Goal: Navigation & Orientation: Find specific page/section

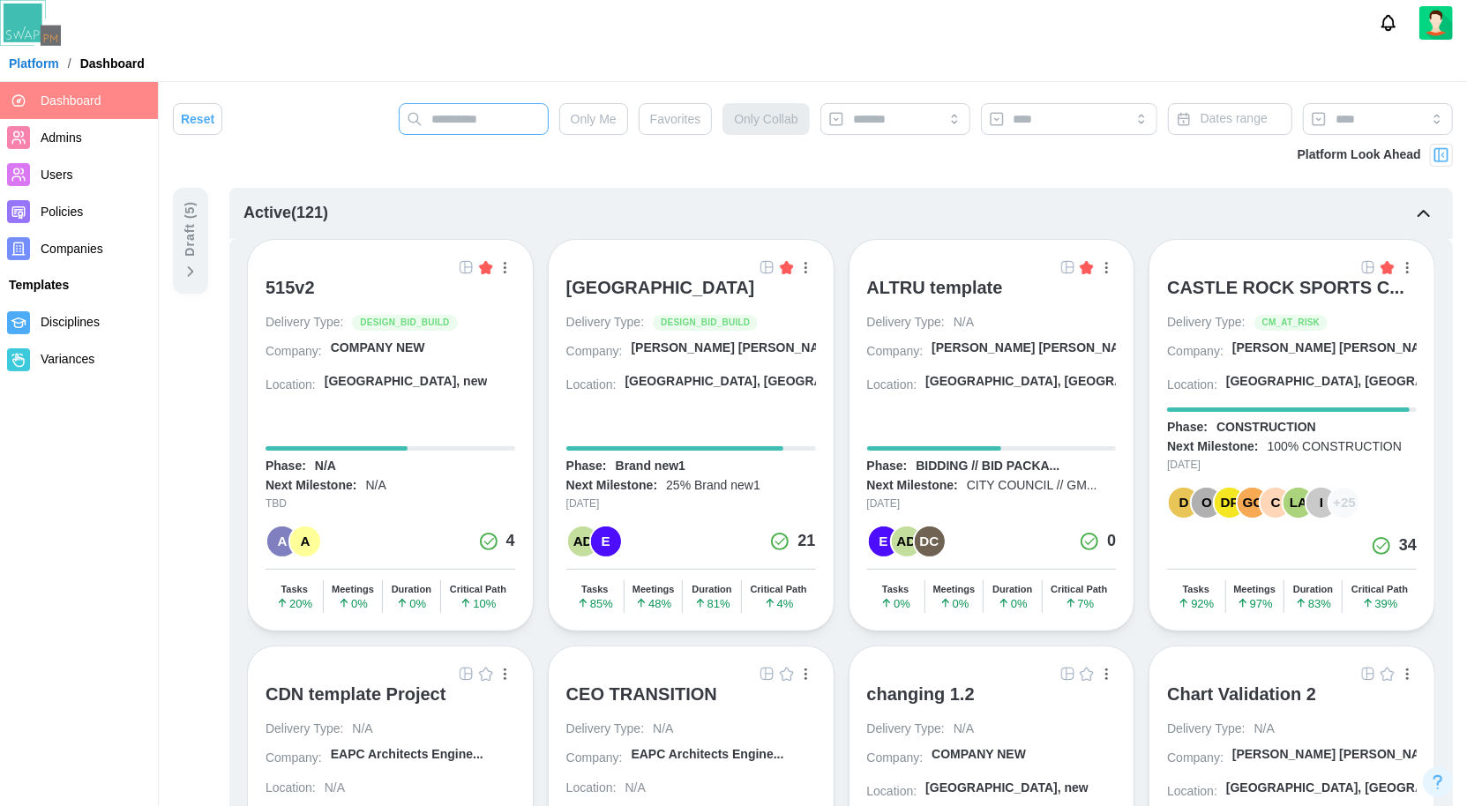
click at [497, 132] on input "text" at bounding box center [474, 119] width 150 height 32
click at [496, 131] on input "text" at bounding box center [474, 119] width 150 height 32
click at [189, 246] on div "Draft ( 5 )" at bounding box center [190, 229] width 19 height 56
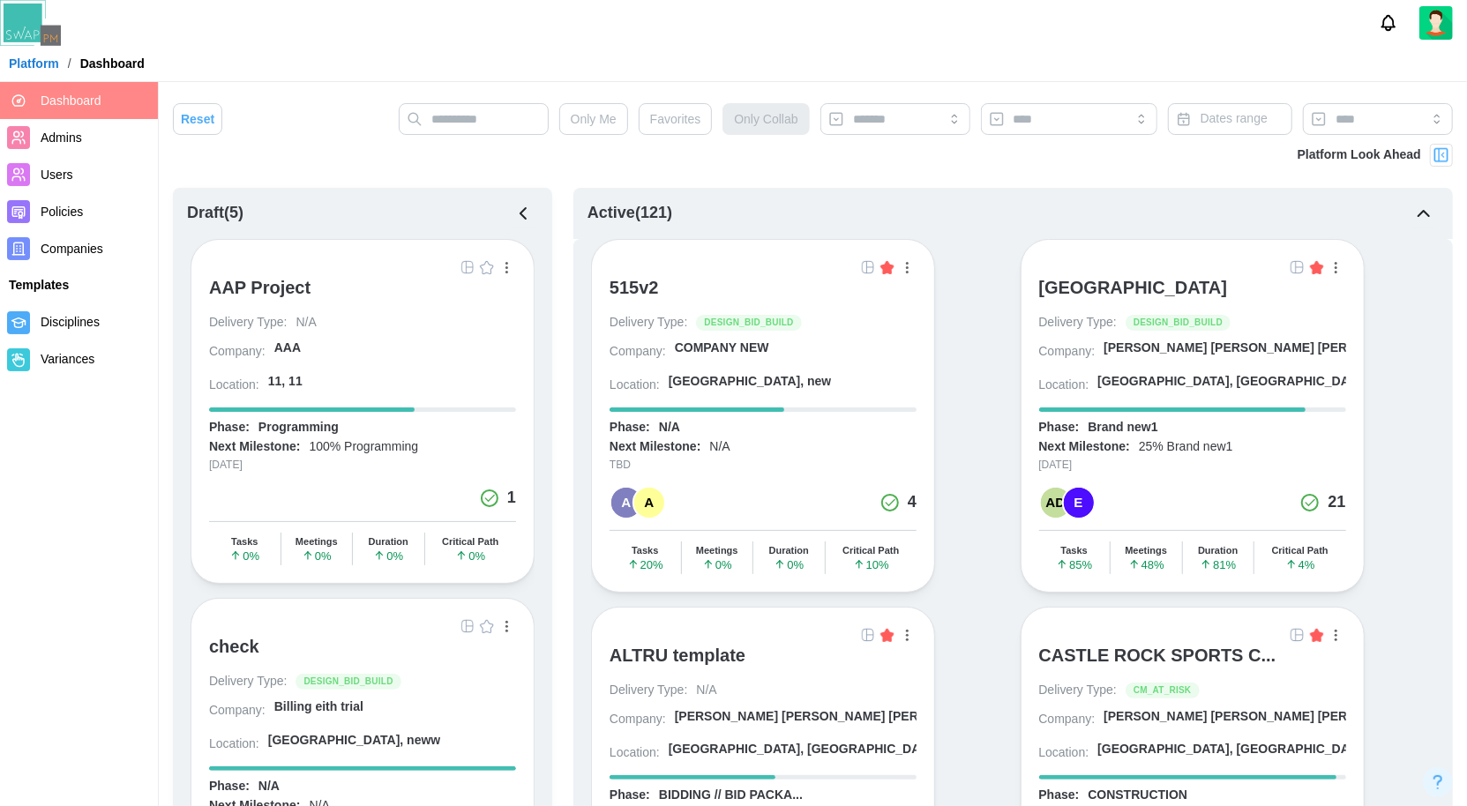
click at [526, 217] on icon "button" at bounding box center [522, 213] width 21 height 21
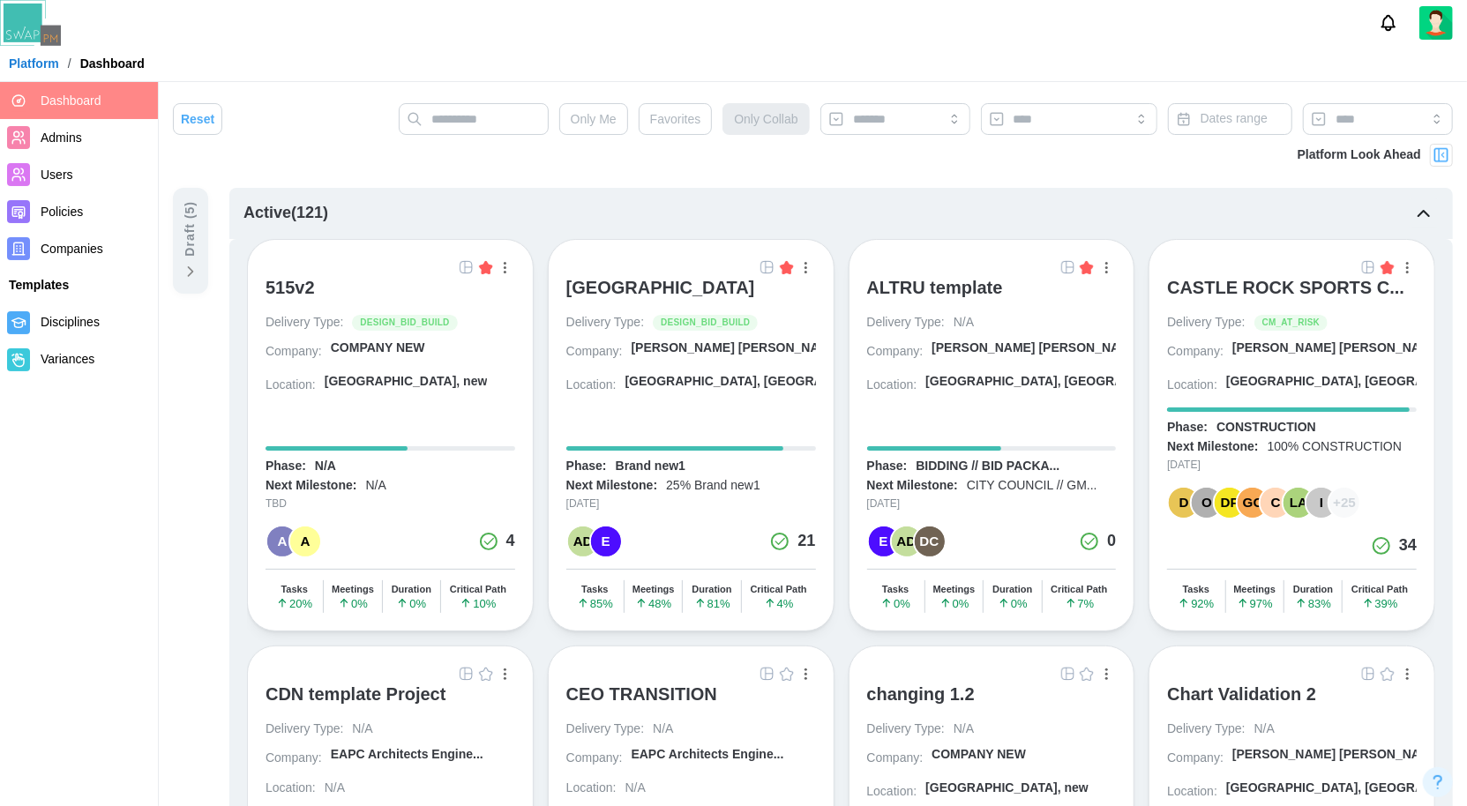
click at [711, 288] on div "ALTRU SPORTS COMPLEX" at bounding box center [660, 287] width 189 height 21
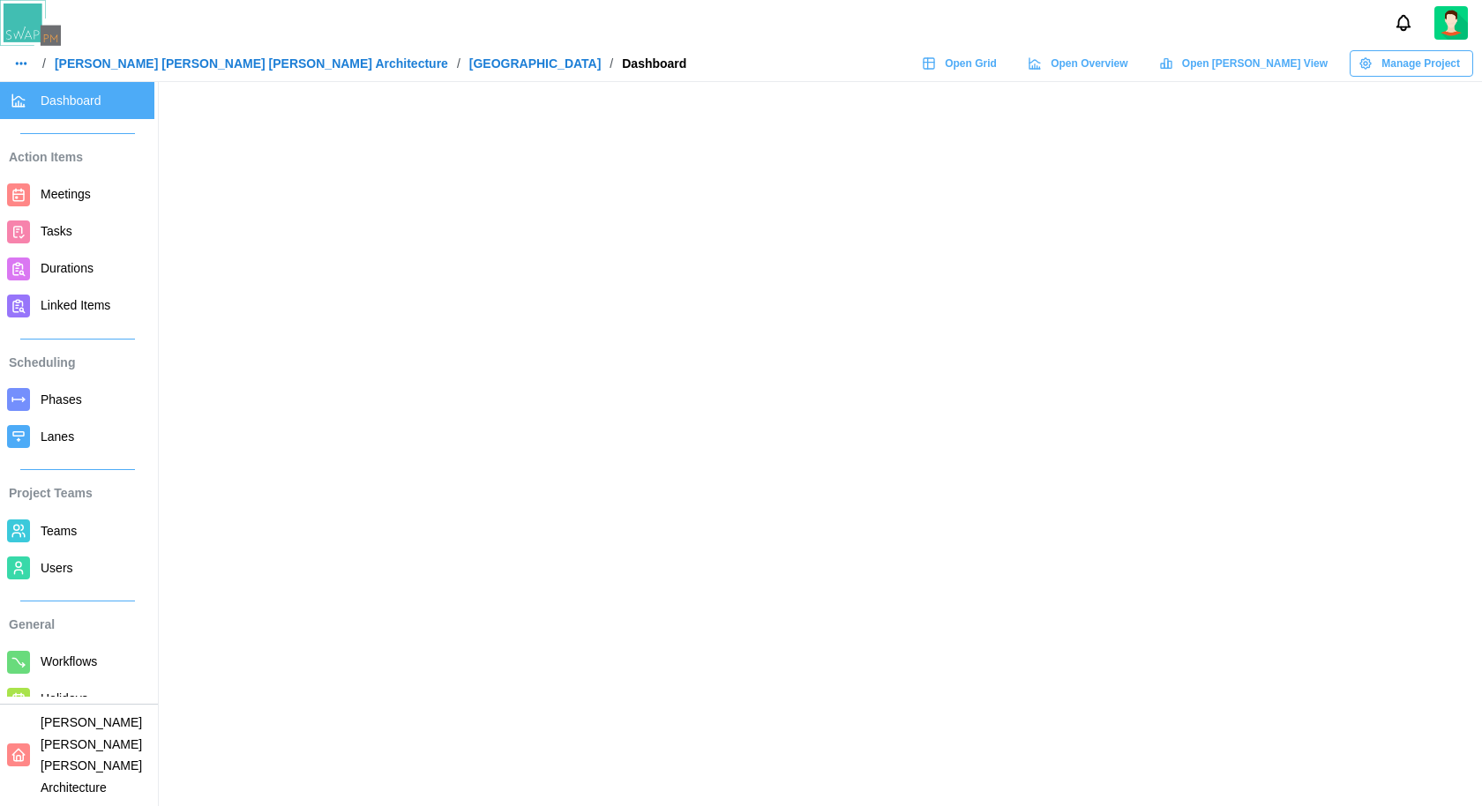
click at [997, 59] on span "Open Grid" at bounding box center [971, 63] width 52 height 25
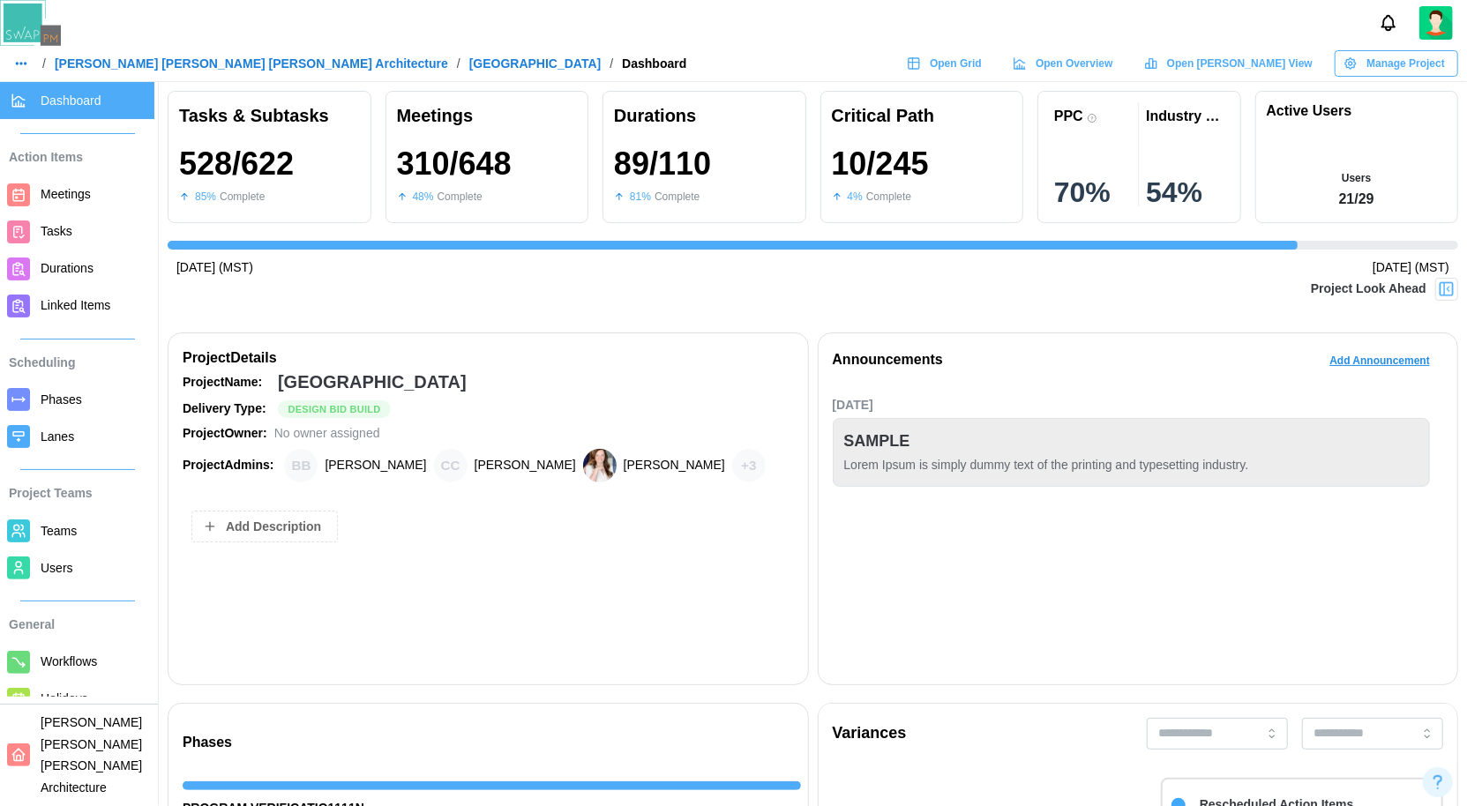
scroll to position [0, 1290]
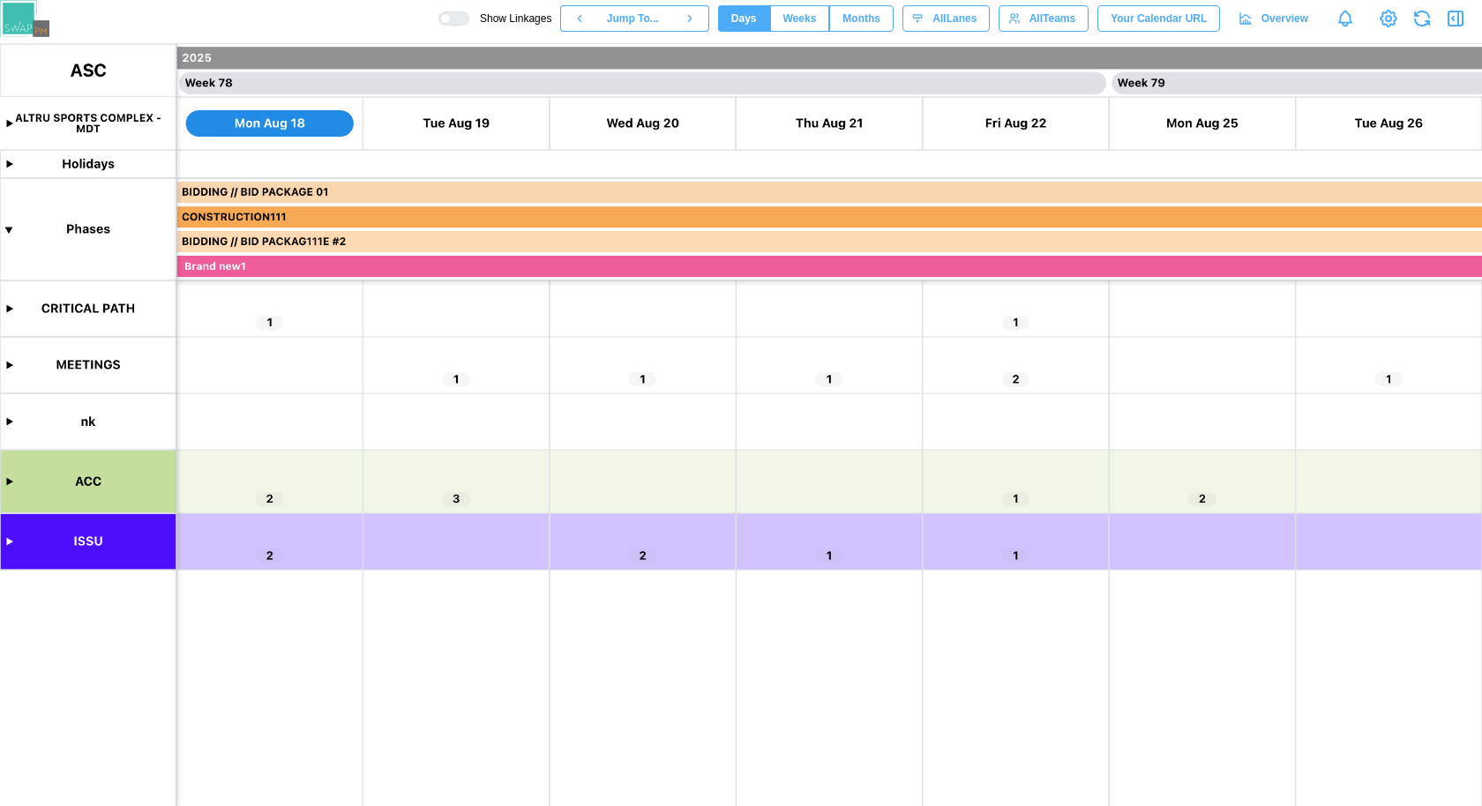
scroll to position [0, 71795]
click at [9, 481] on canvas at bounding box center [741, 425] width 1482 height 762
click at [8, 482] on canvas at bounding box center [741, 425] width 1482 height 762
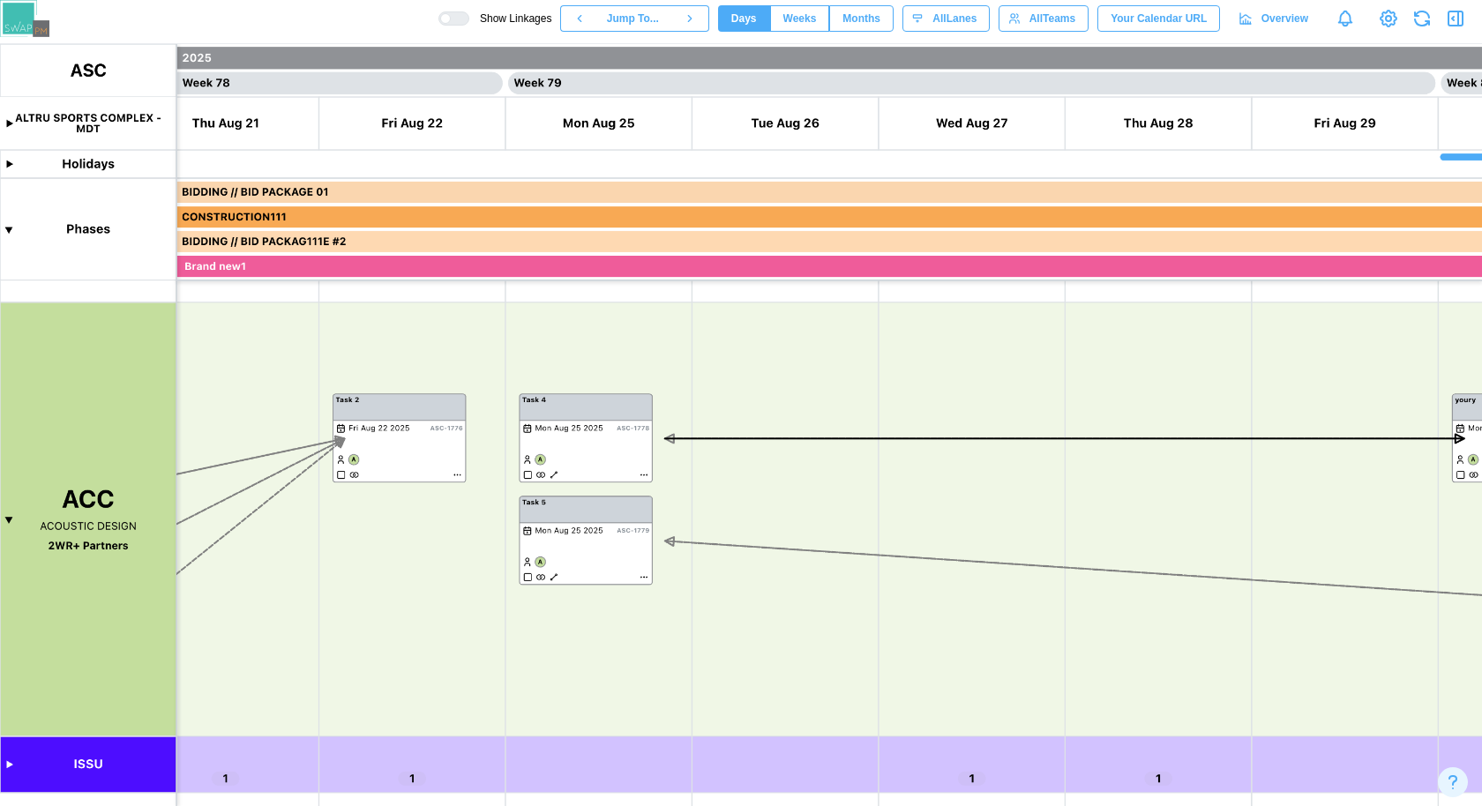
scroll to position [0, 72400]
click at [707, 436] on canvas at bounding box center [741, 425] width 1482 height 762
click at [586, 429] on canvas at bounding box center [741, 425] width 1482 height 762
click at [552, 476] on canvas at bounding box center [741, 425] width 1482 height 762
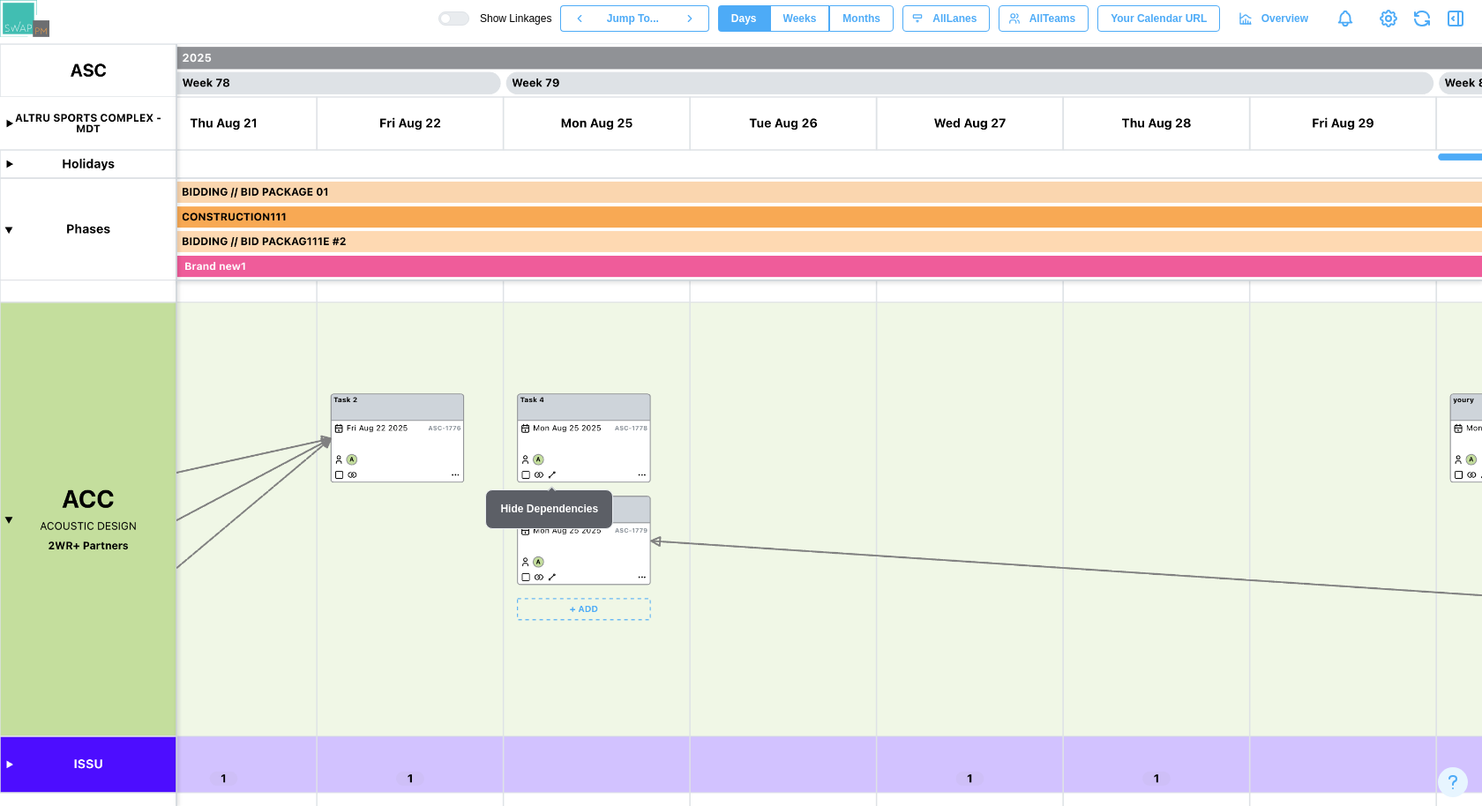
click at [552, 476] on canvas at bounding box center [741, 425] width 1482 height 762
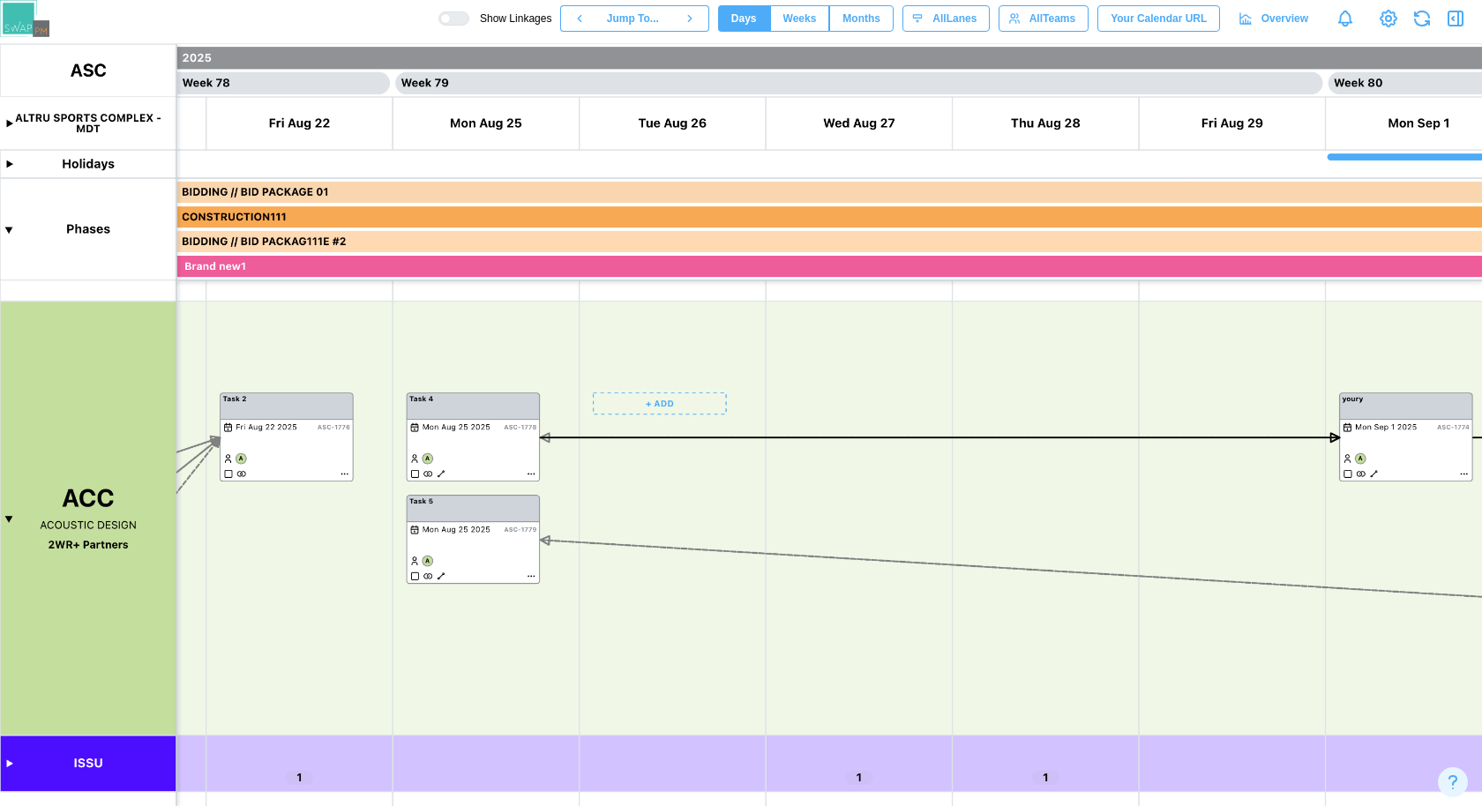
scroll to position [148, 0]
click at [526, 474] on canvas at bounding box center [741, 425] width 1482 height 762
click at [527, 474] on canvas at bounding box center [741, 425] width 1482 height 762
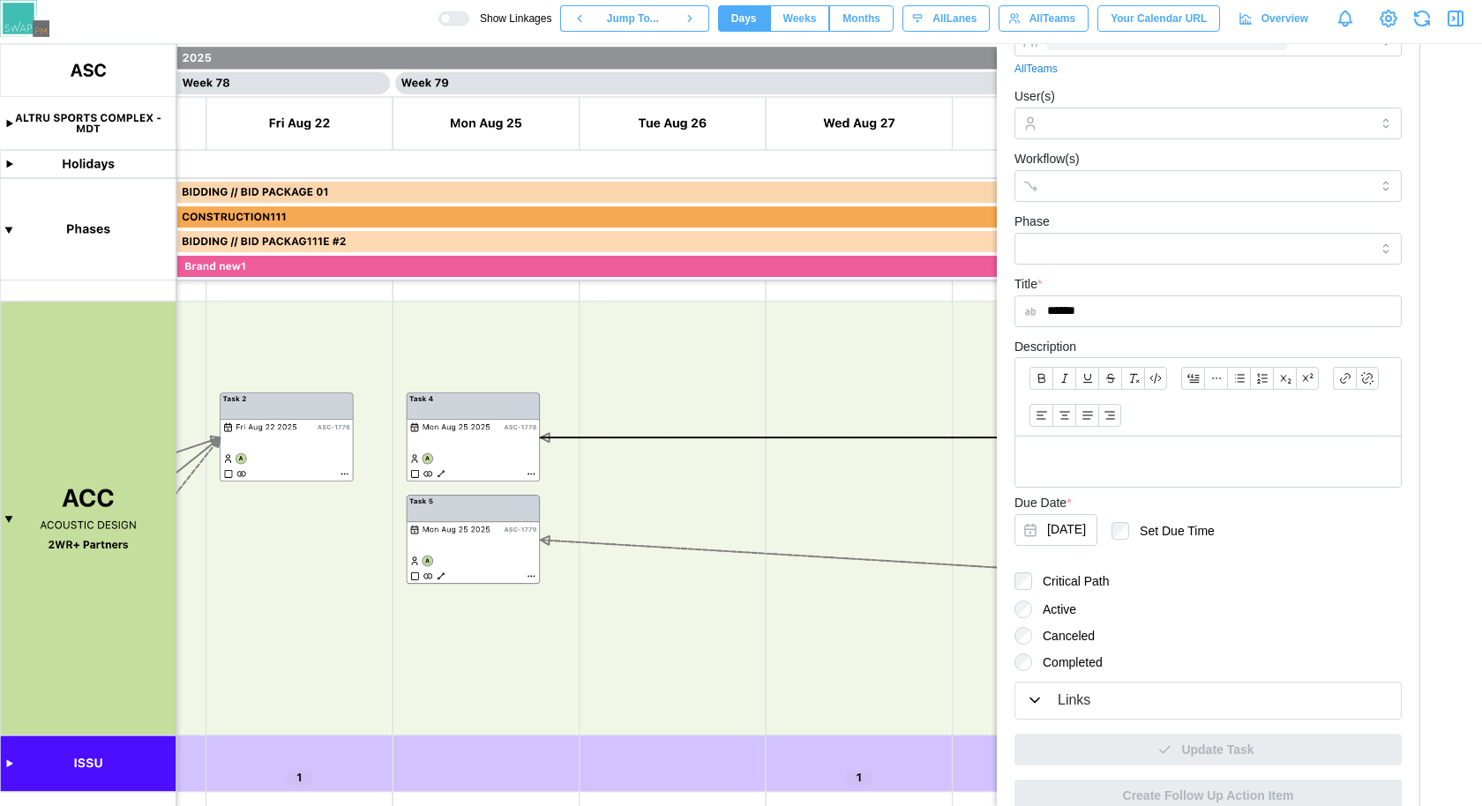
scroll to position [153, 0]
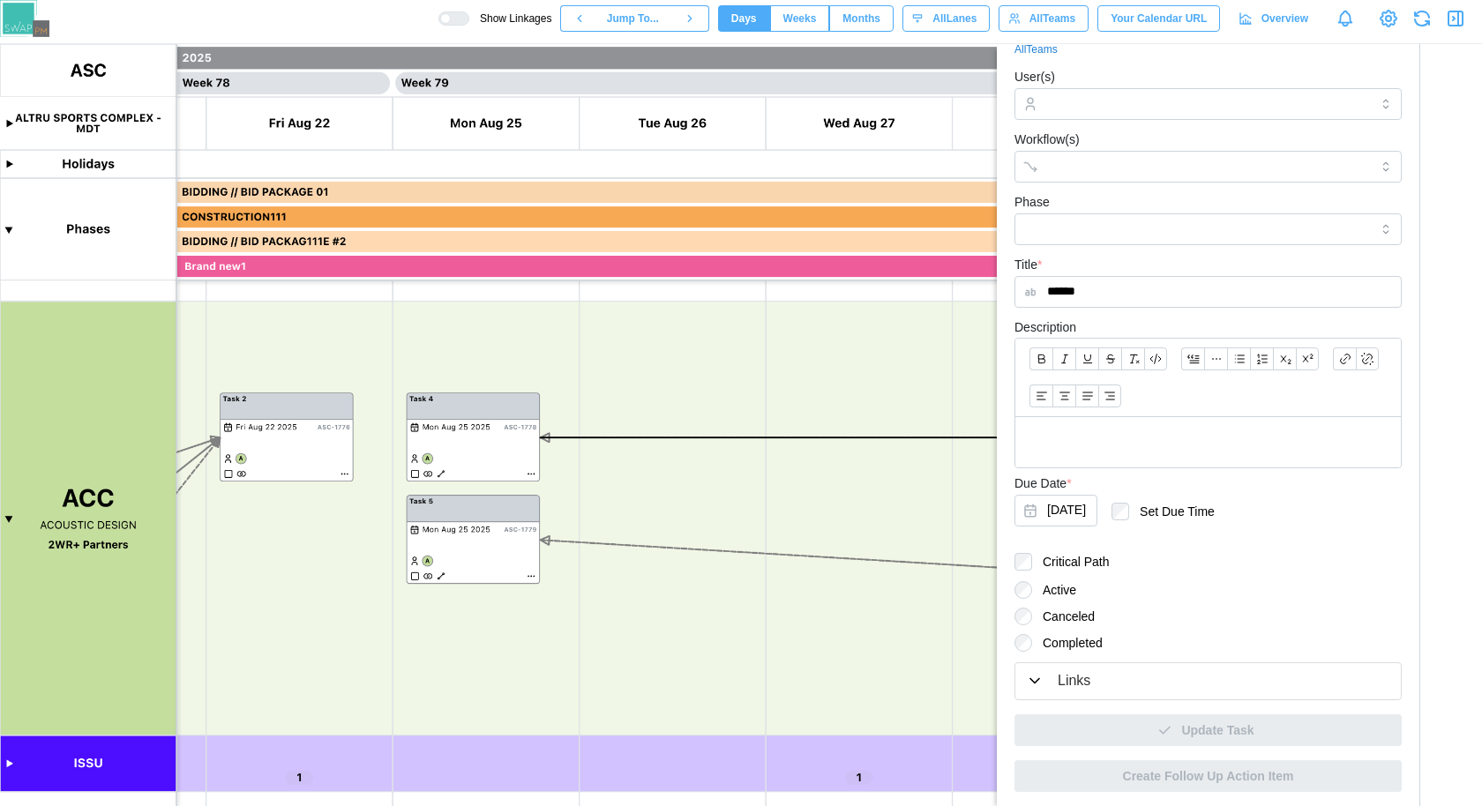
click at [1078, 674] on div "Links" at bounding box center [1074, 681] width 33 height 22
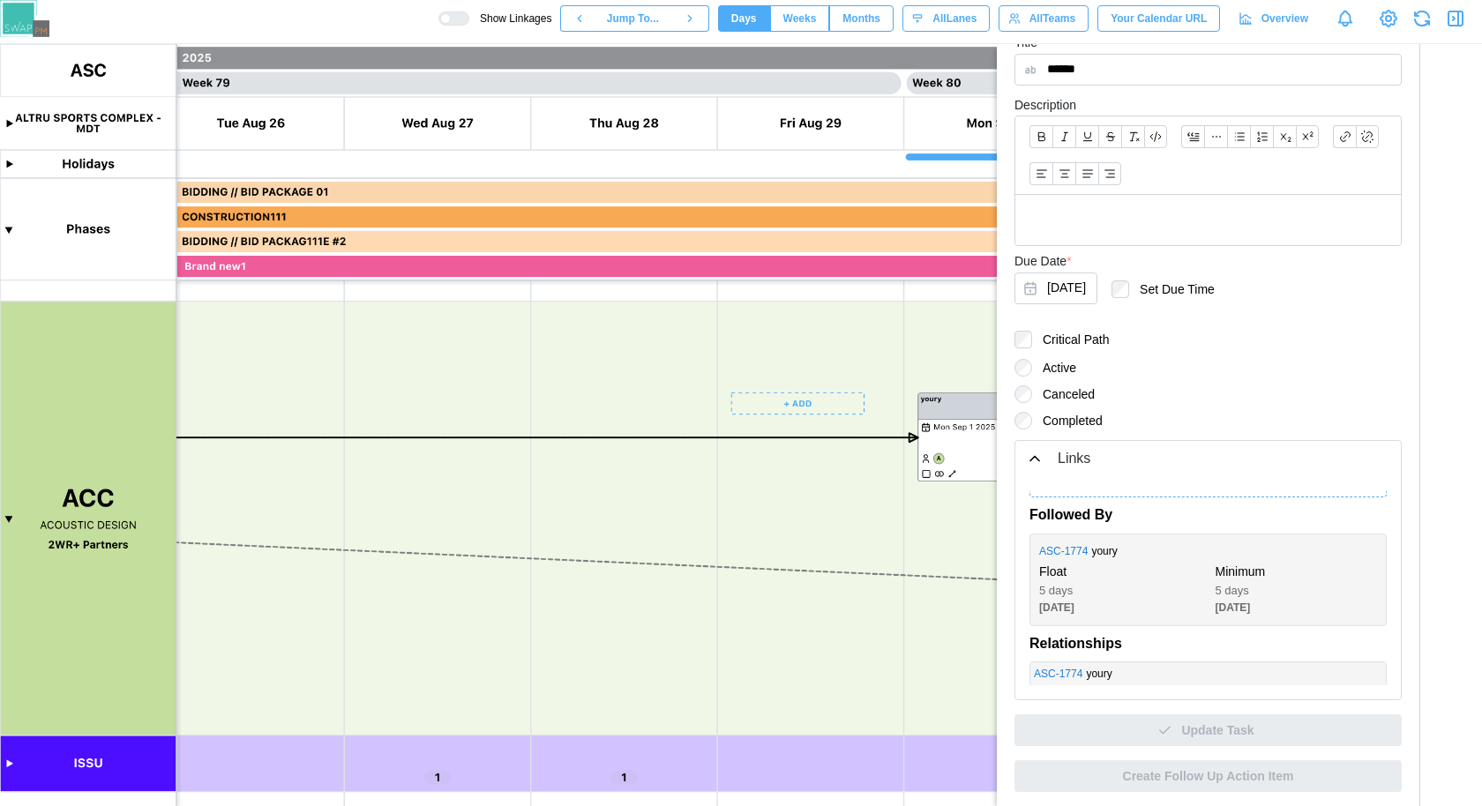
scroll to position [0, 73012]
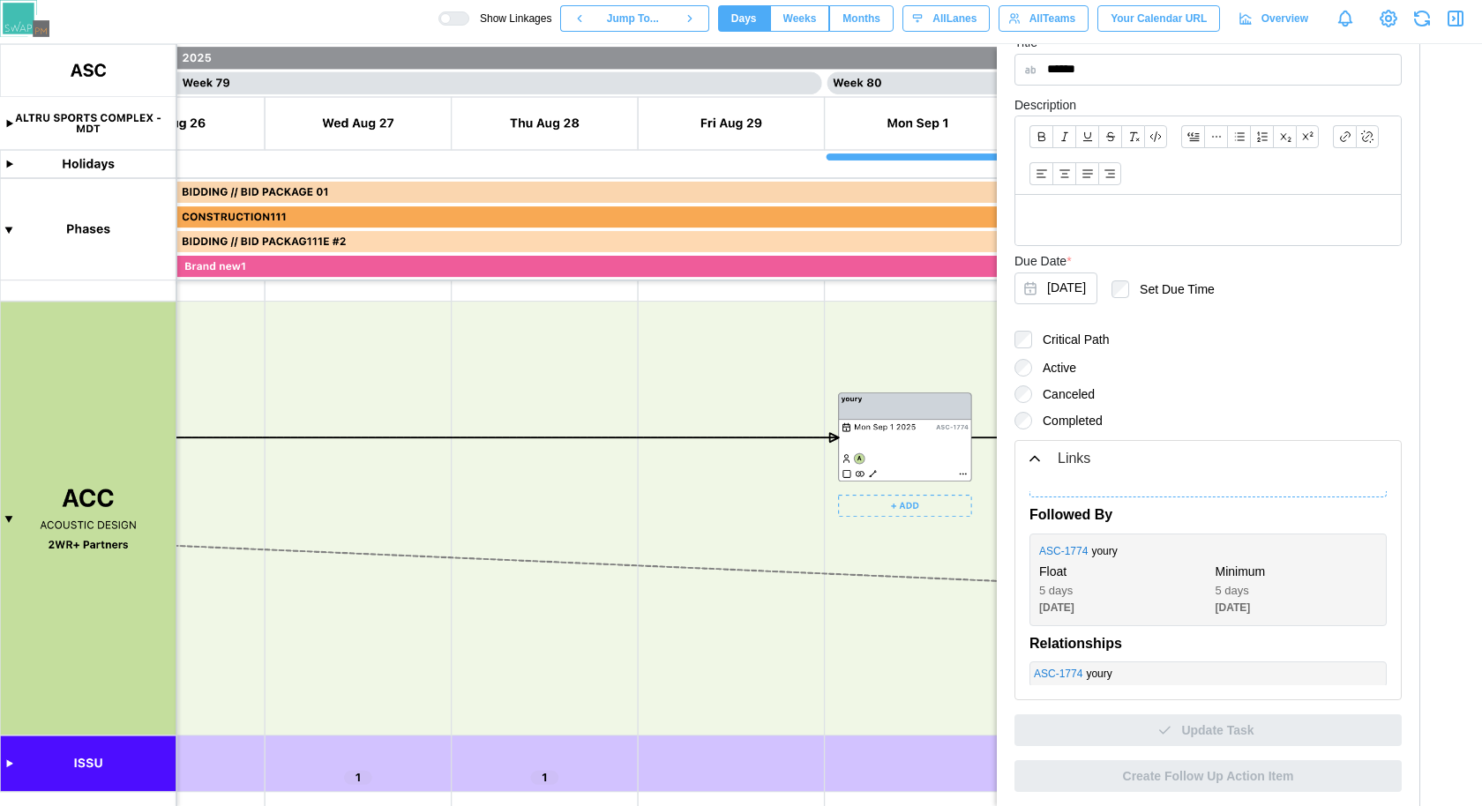
click at [957, 471] on canvas at bounding box center [741, 425] width 1482 height 762
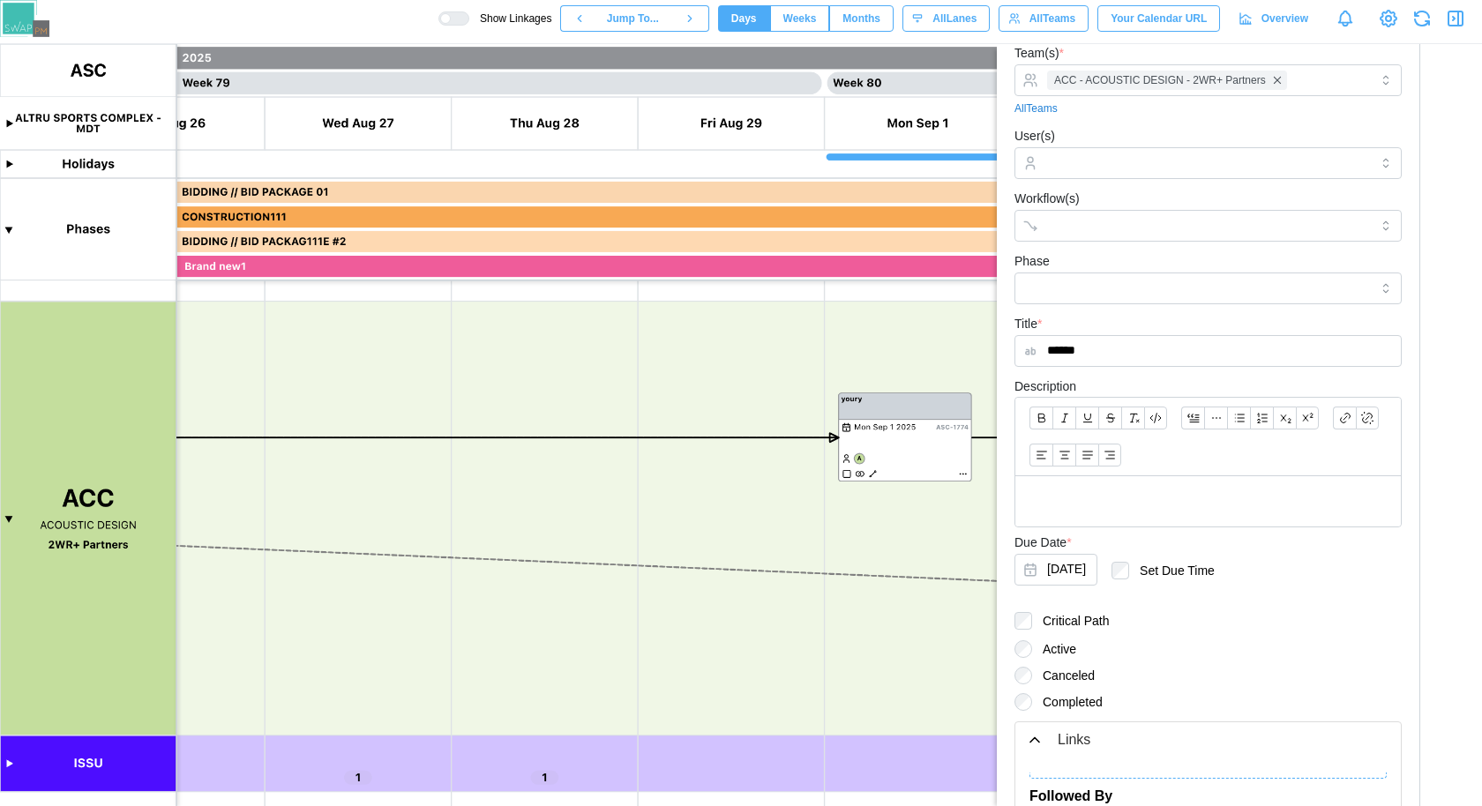
scroll to position [0, 0]
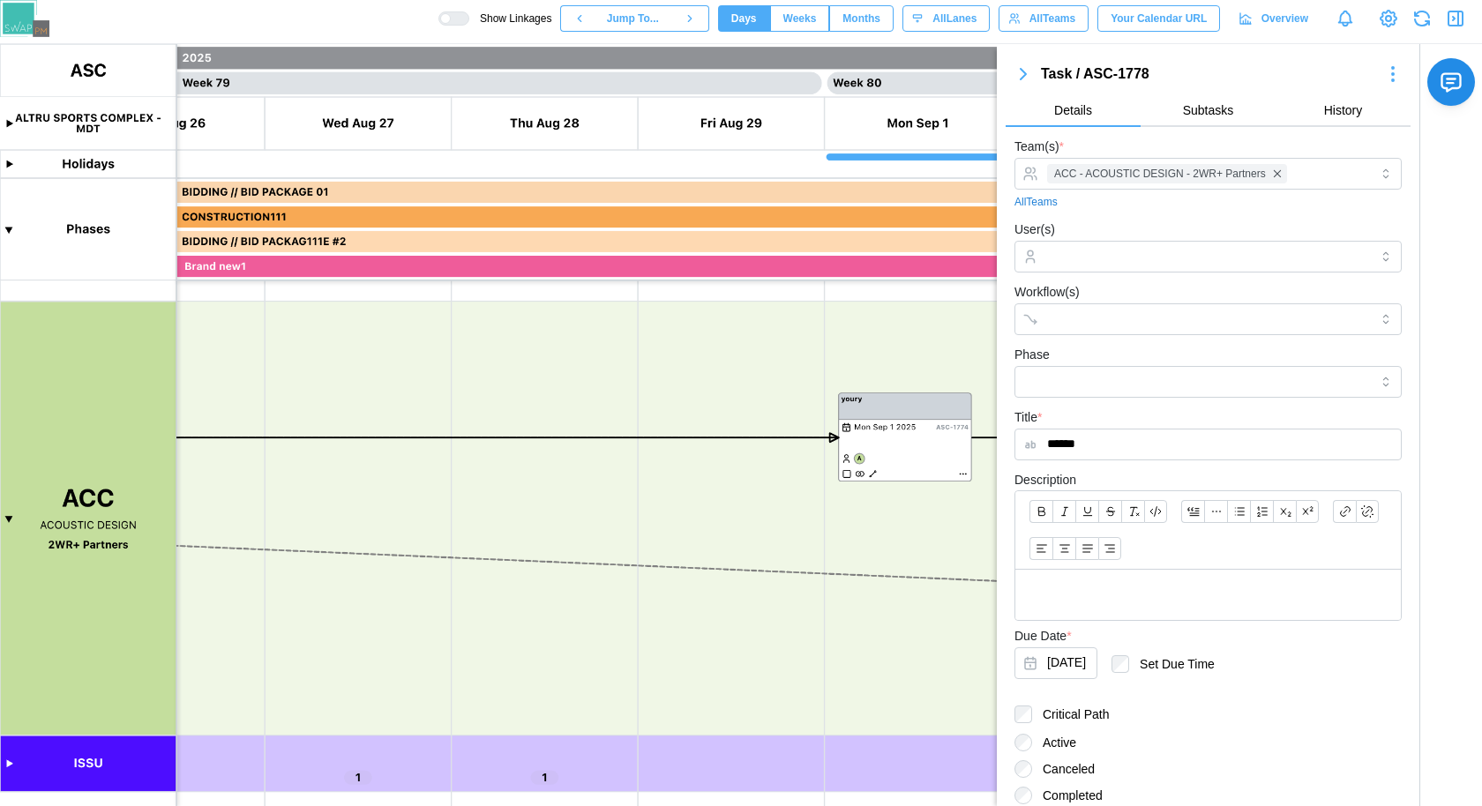
click at [1020, 75] on icon "button" at bounding box center [1023, 74] width 21 height 21
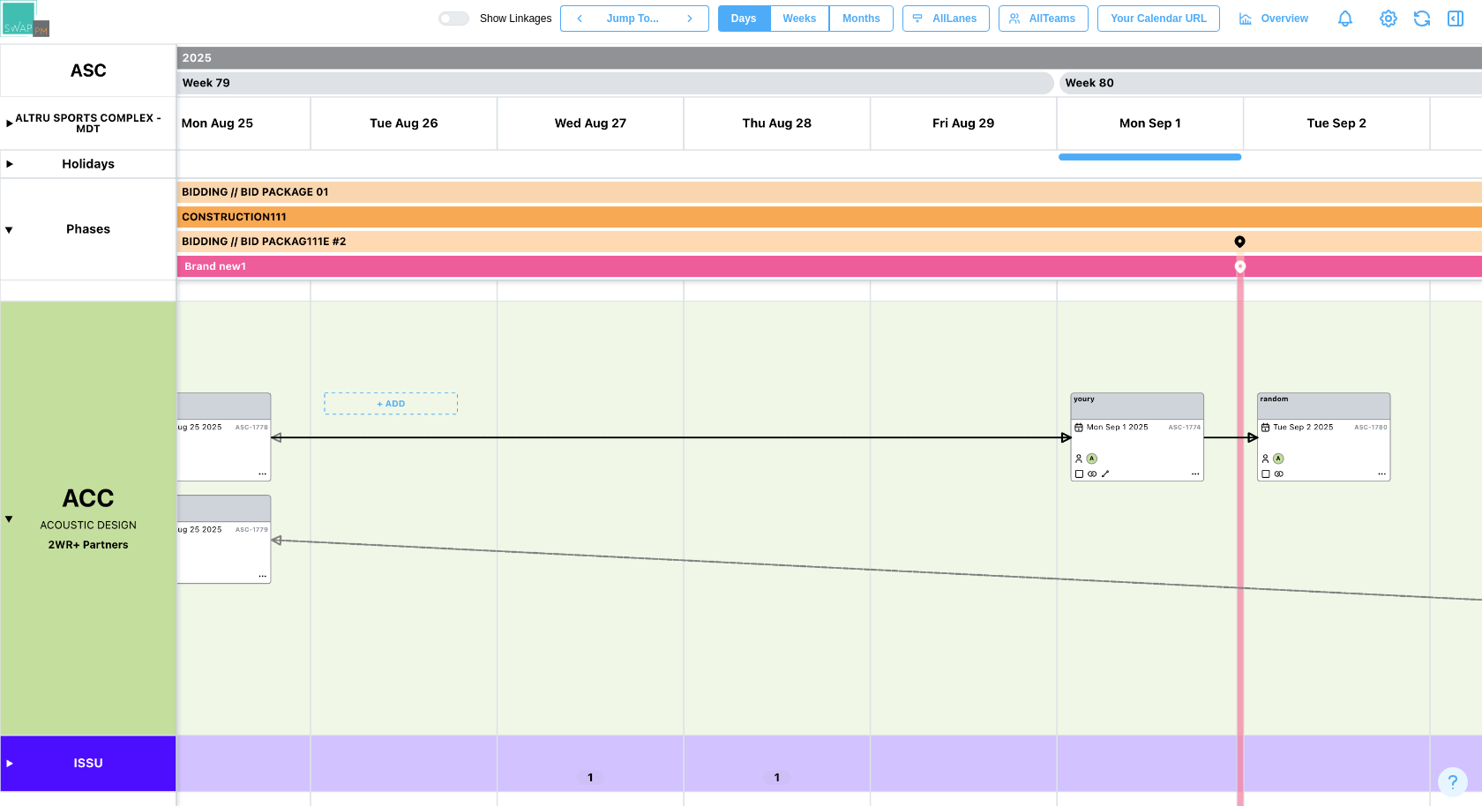
scroll to position [0, 72672]
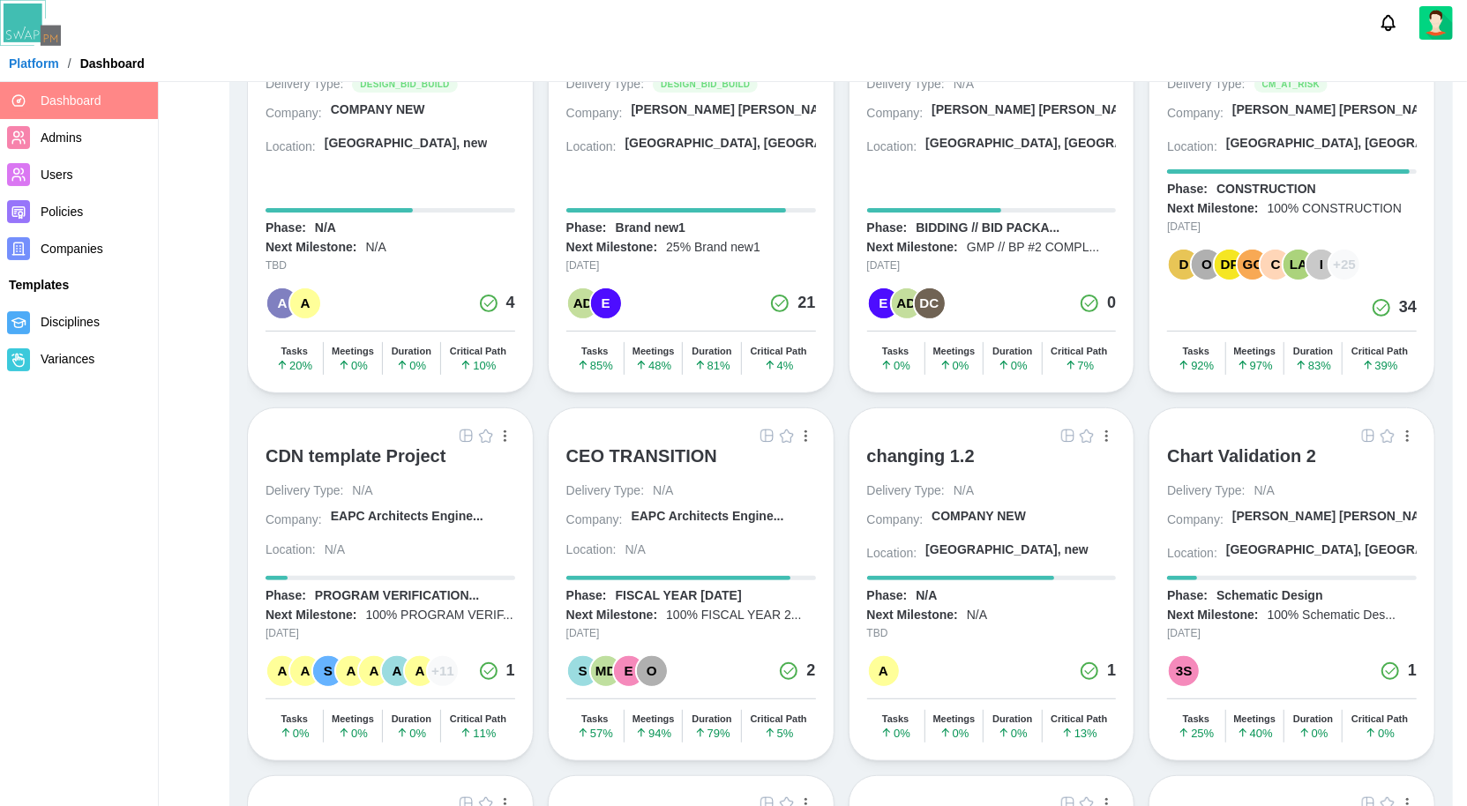
scroll to position [303, 0]
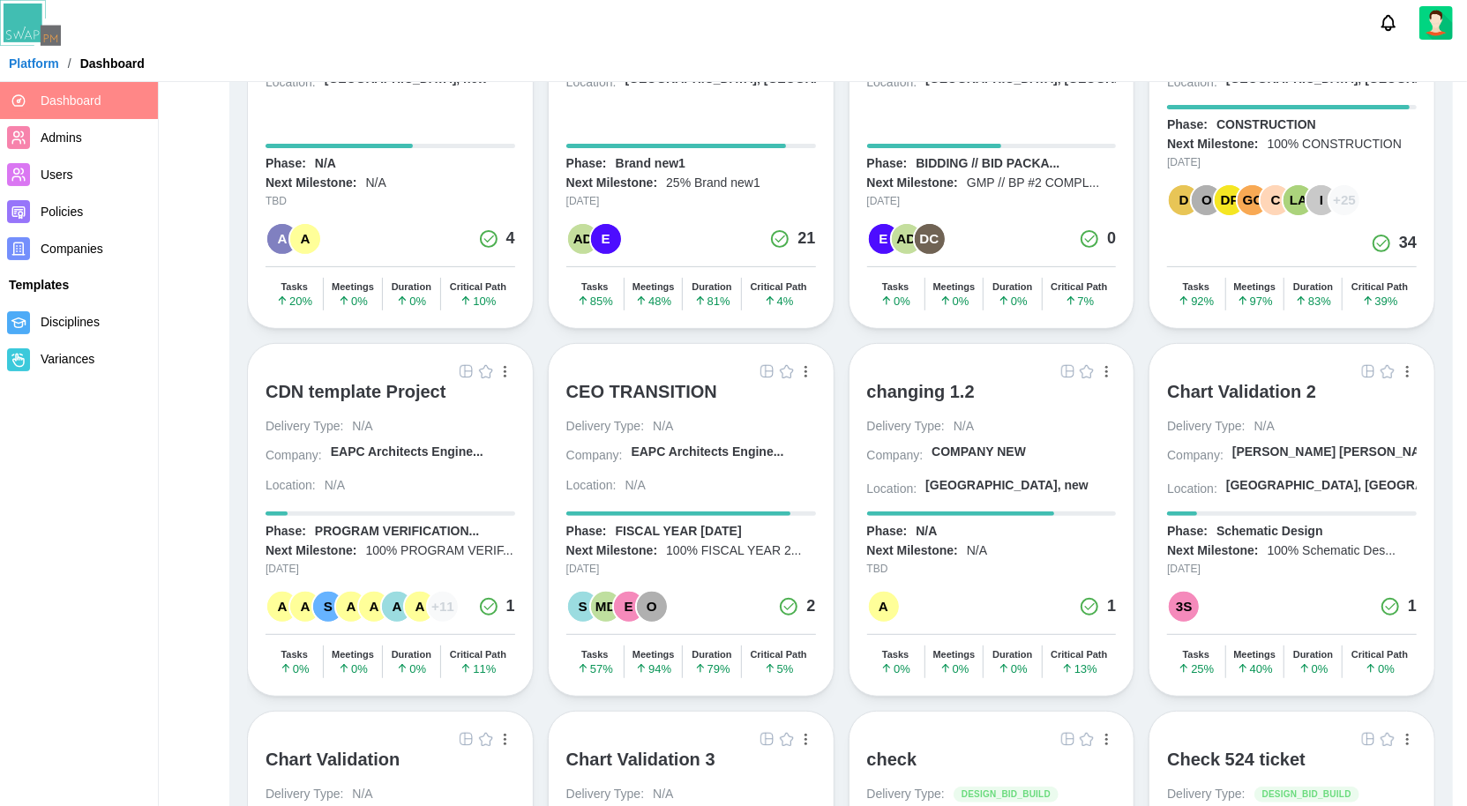
click at [348, 385] on div "CDN template Project" at bounding box center [355, 391] width 181 height 21
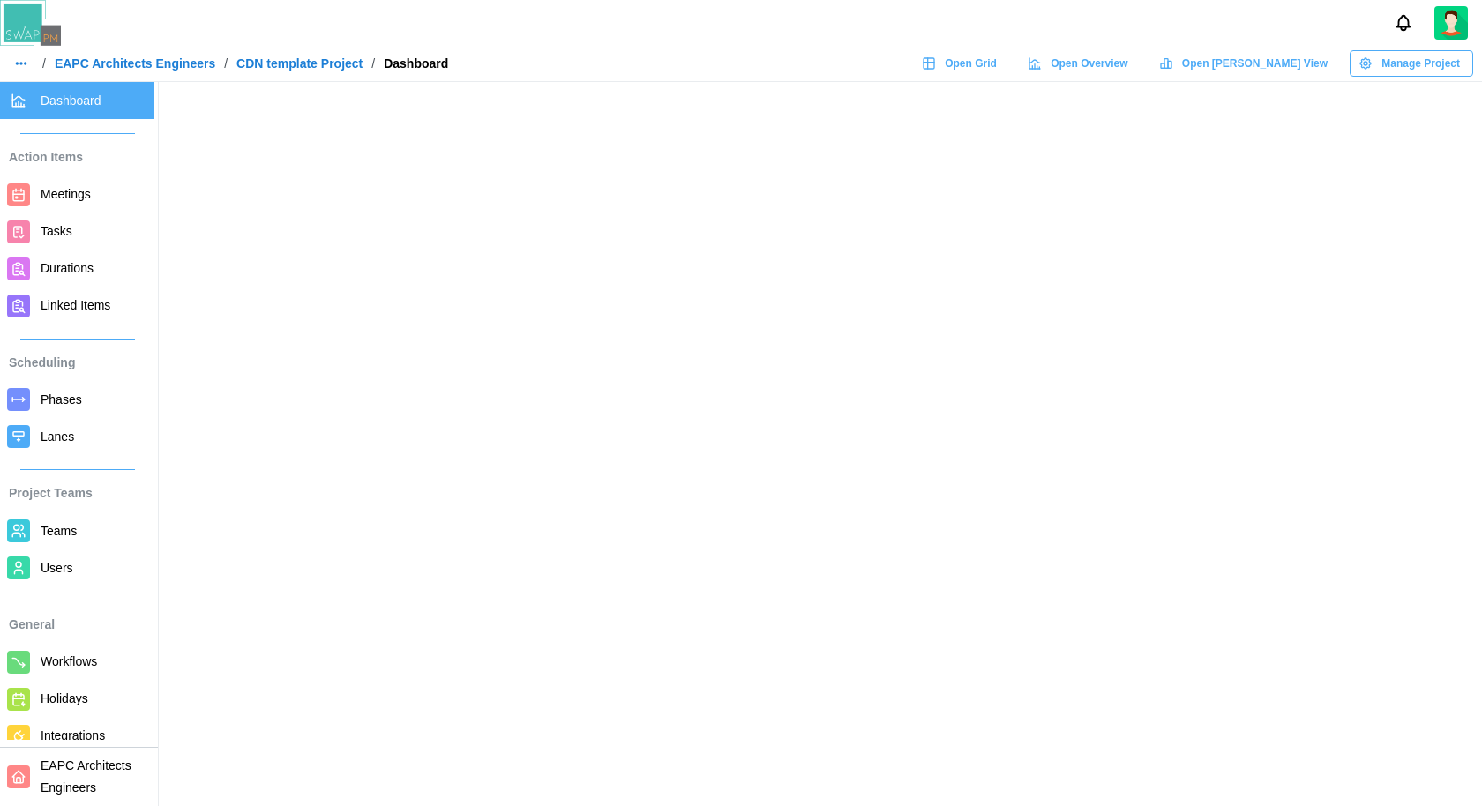
click at [1435, 56] on span "Manage Project" at bounding box center [1420, 63] width 78 height 25
